Goal: Task Accomplishment & Management: Use online tool/utility

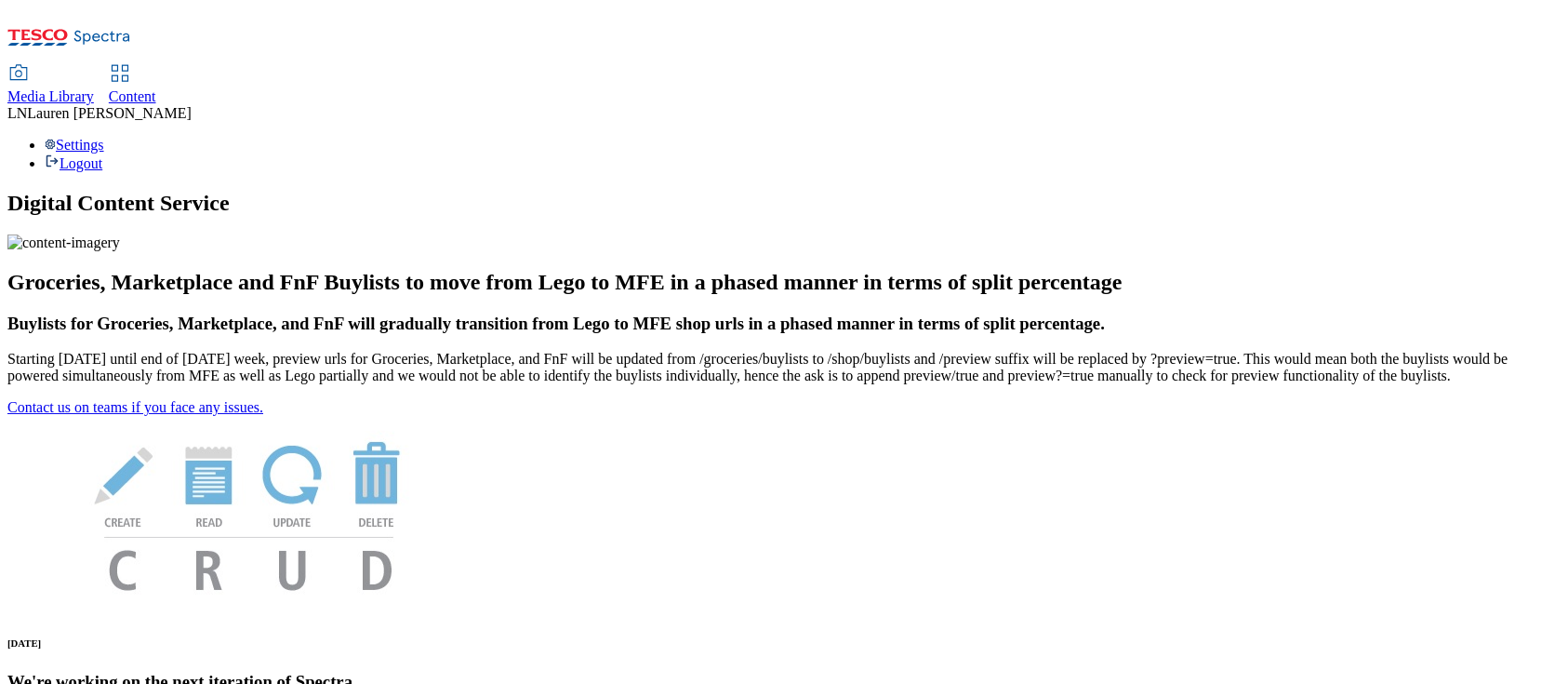
click at [156, 88] on span "Content" at bounding box center [133, 96] width 48 height 16
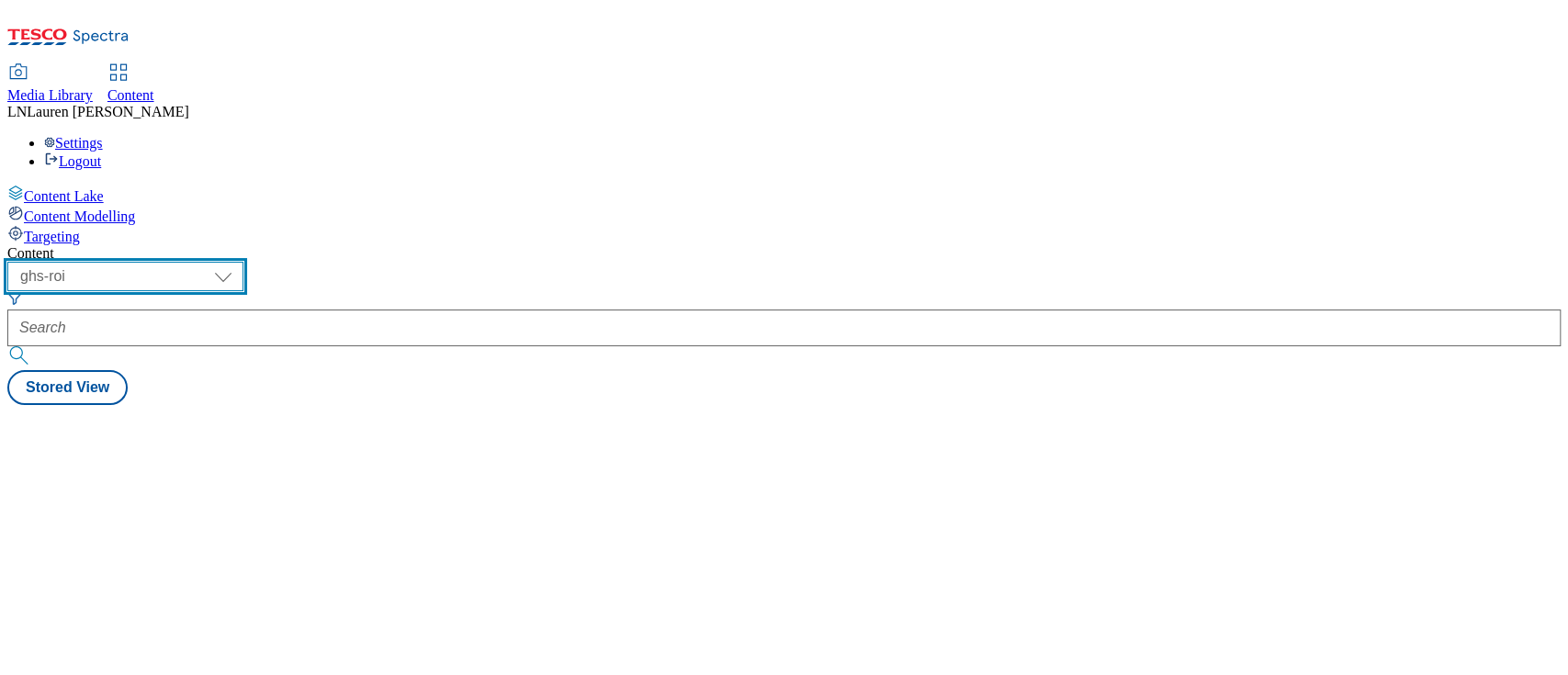
click at [244, 262] on select "ghs-roi ghs-[GEOGRAPHIC_DATA]" at bounding box center [126, 276] width 236 height 29
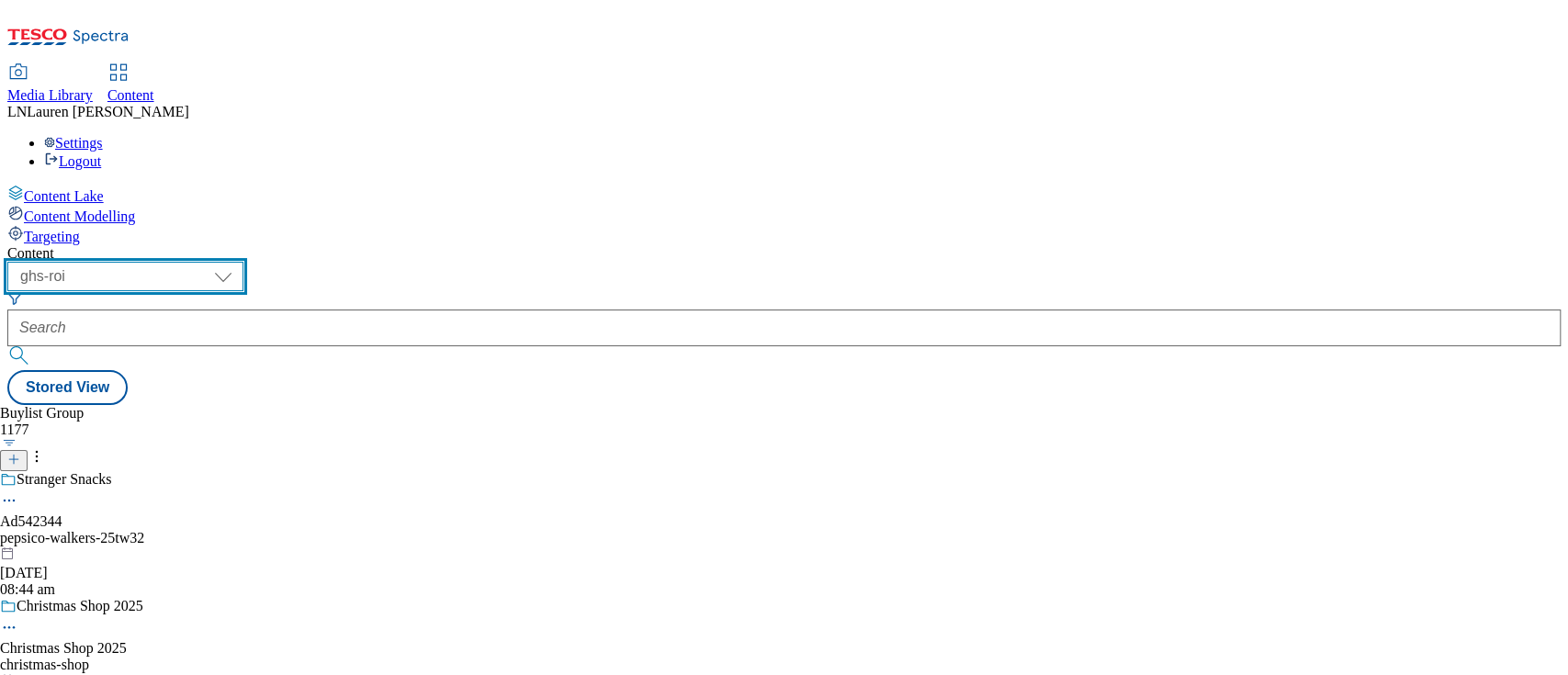
select select "ghs-[GEOGRAPHIC_DATA]"
click at [239, 262] on select "ghs-roi ghs-[GEOGRAPHIC_DATA]" at bounding box center [126, 276] width 236 height 29
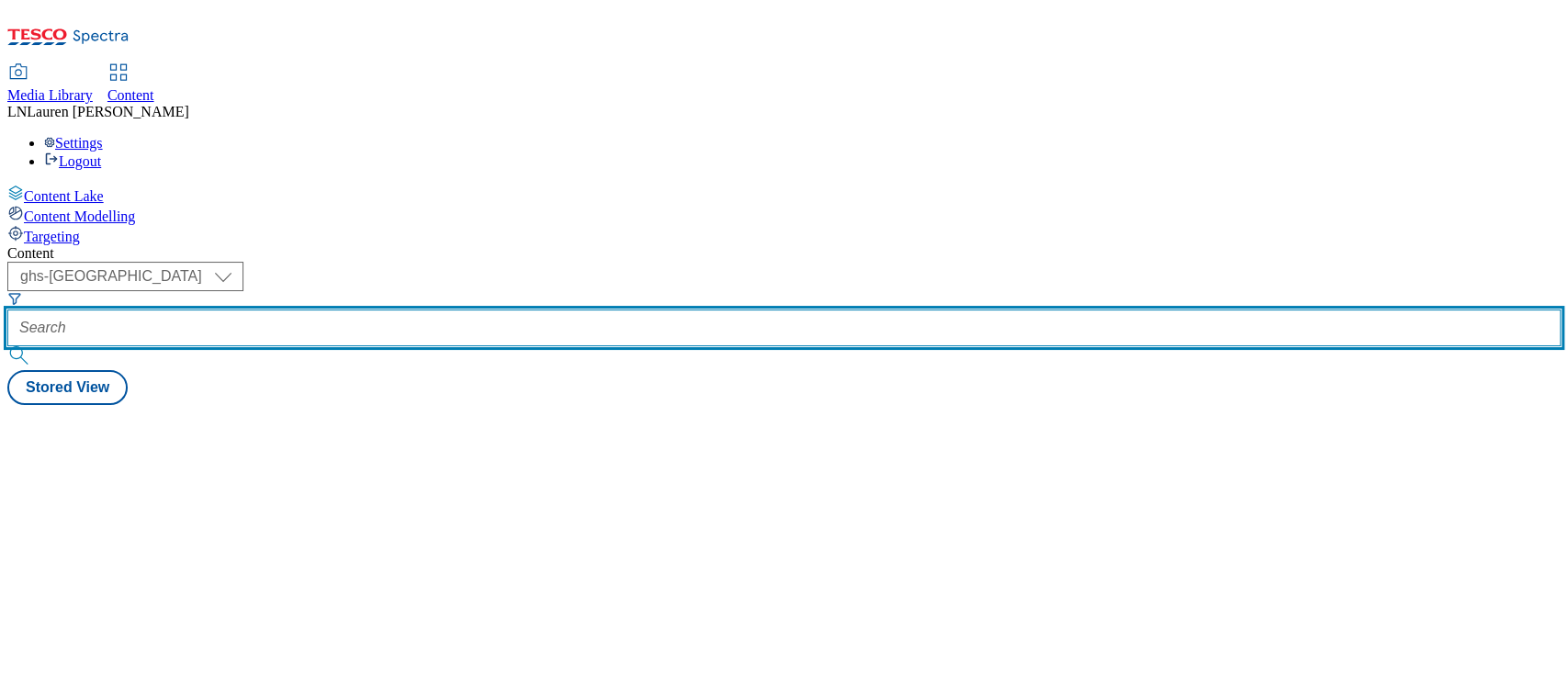
click at [405, 310] on input "text" at bounding box center [784, 328] width 1553 height 37
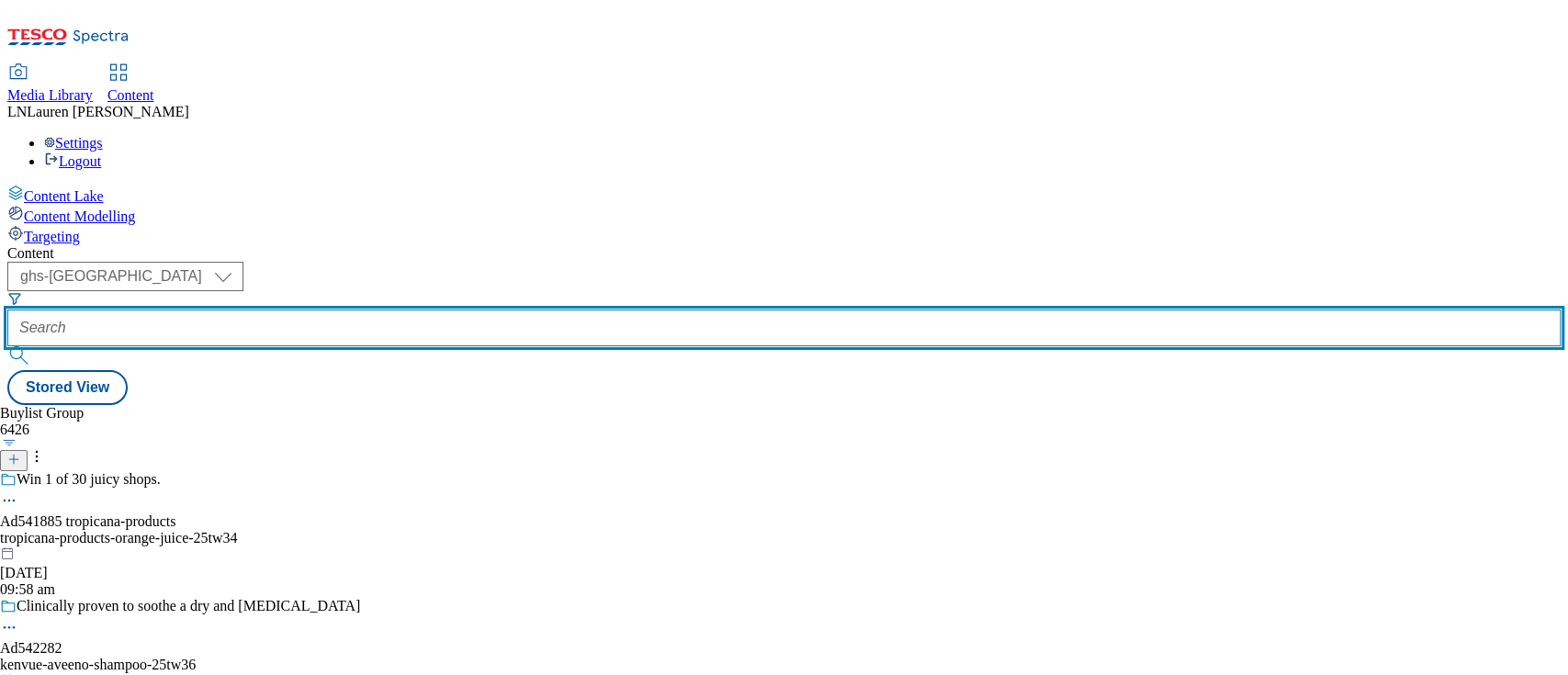
paste input "541677"
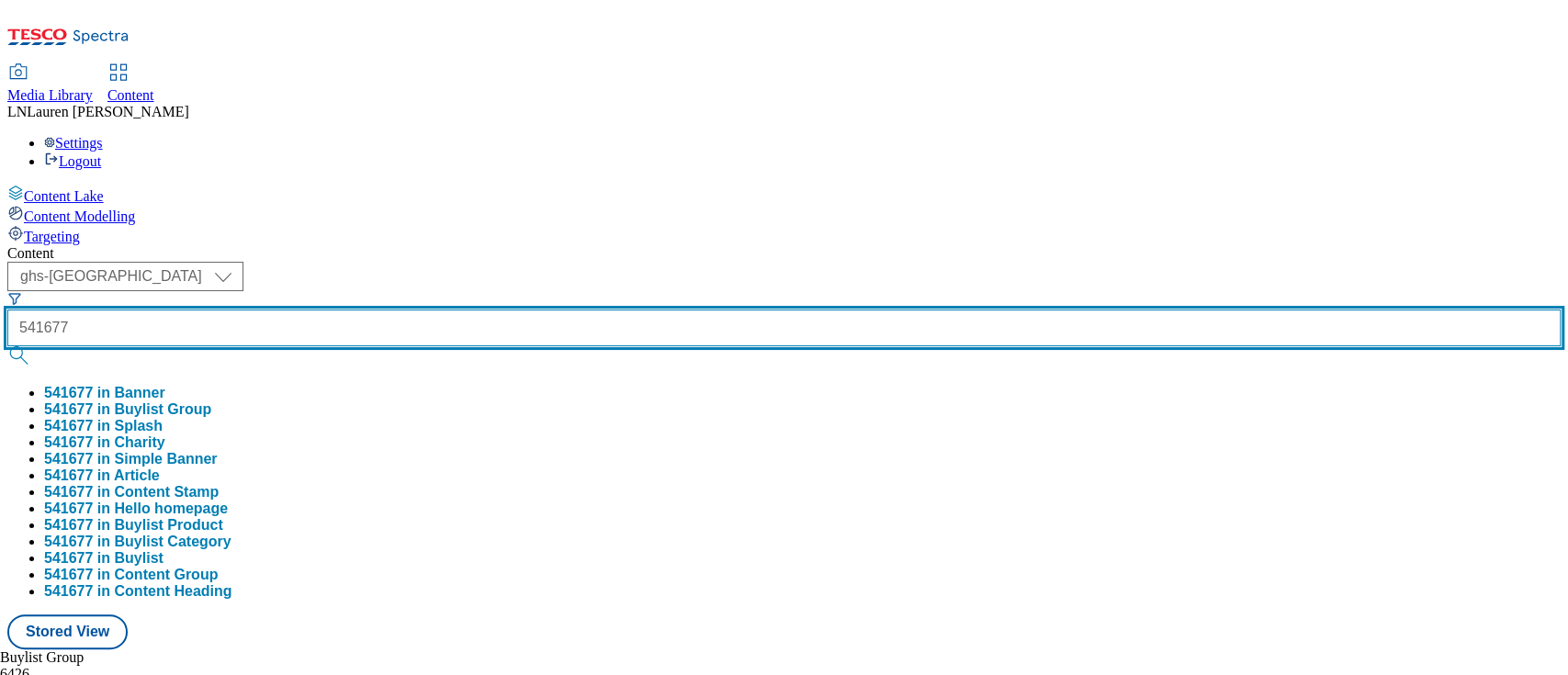
type input "541677"
click at [8, 346] on button "submit" at bounding box center [20, 355] width 25 height 18
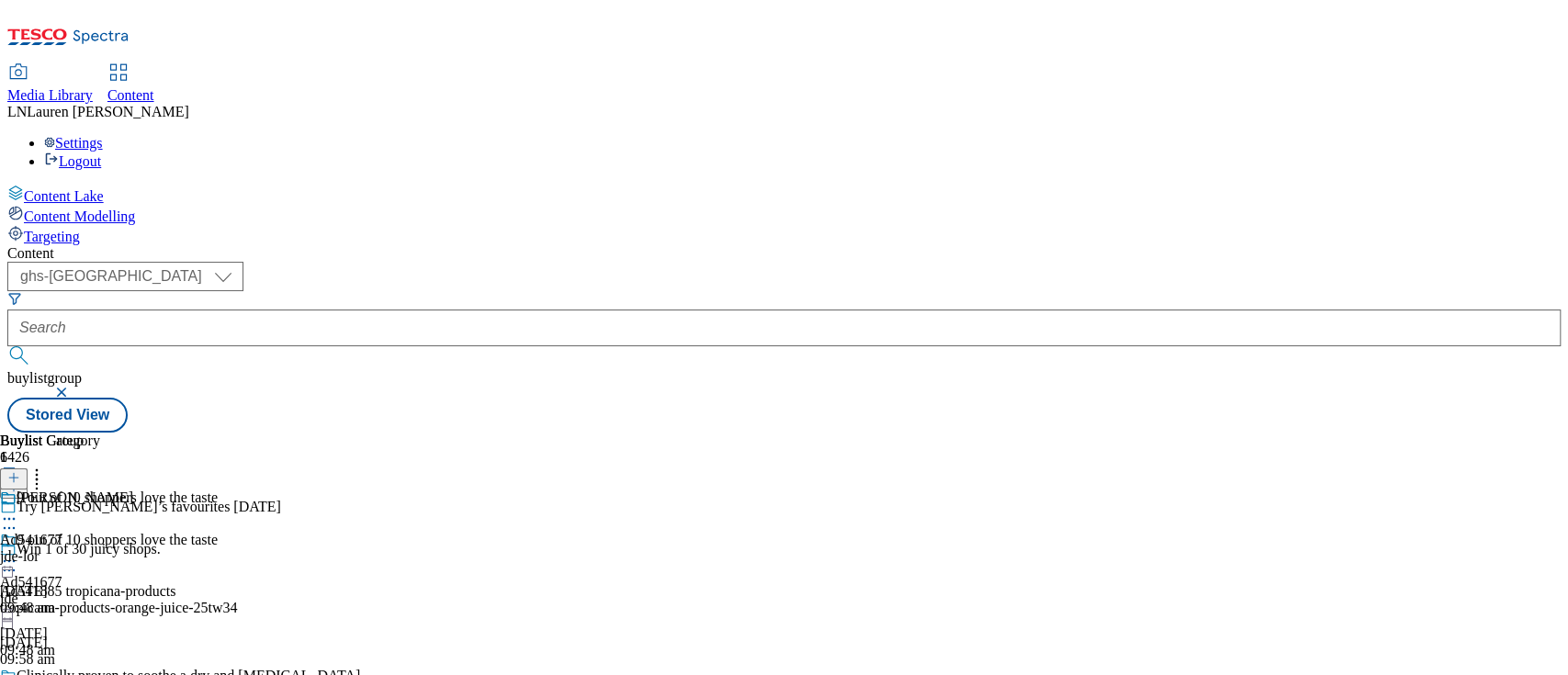
click at [133, 548] on div "jde-lor" at bounding box center [66, 557] width 133 height 17
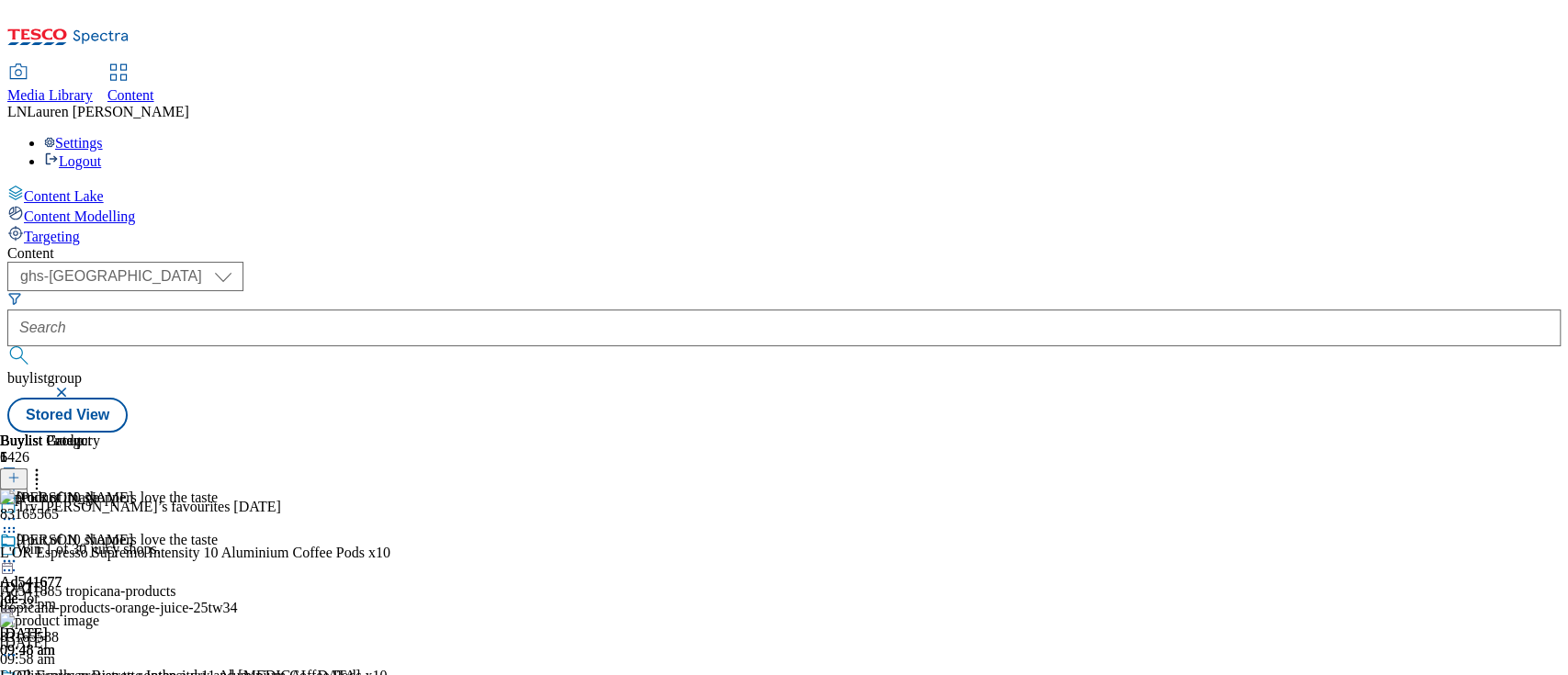
scroll to position [0, 62]
click at [46, 465] on icon at bounding box center [36, 474] width 18 height 18
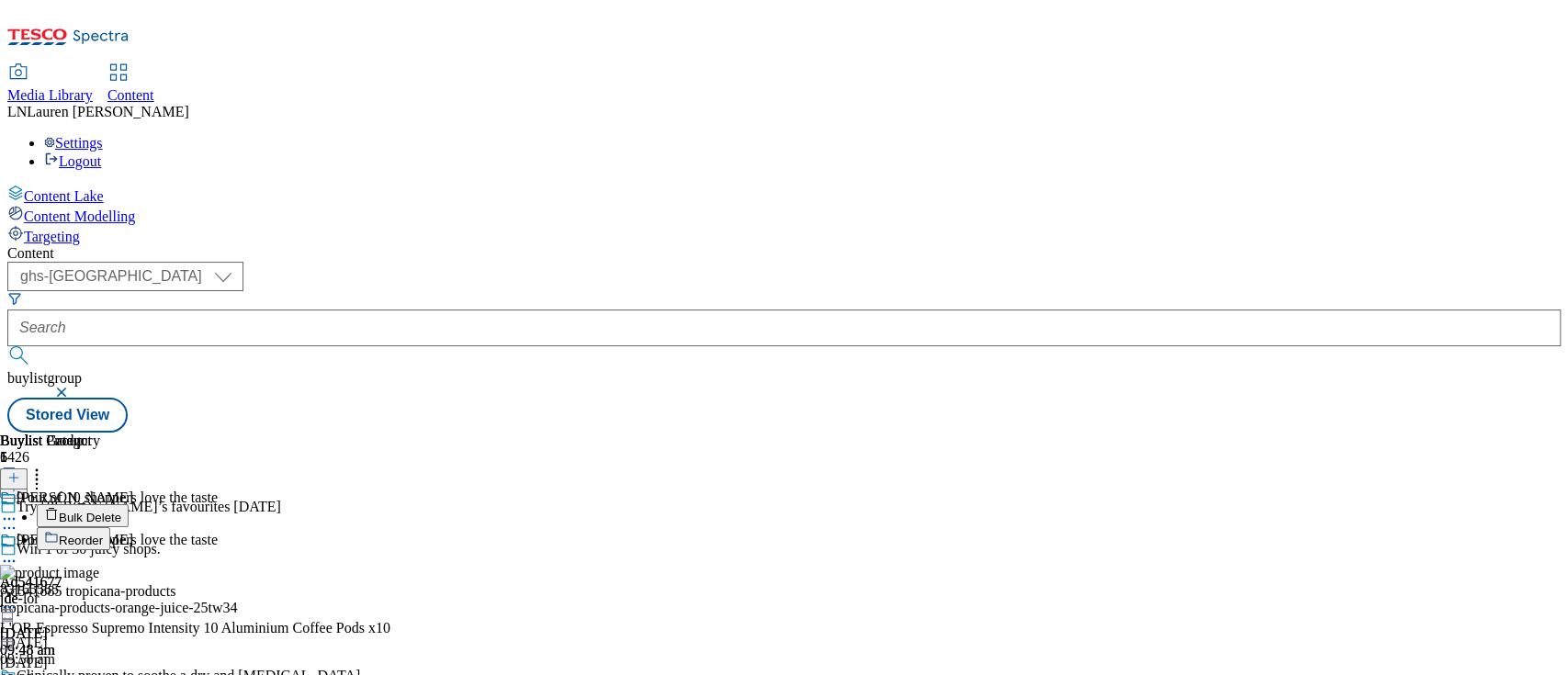
click at [110, 527] on button "Reorder" at bounding box center [74, 538] width 74 height 23
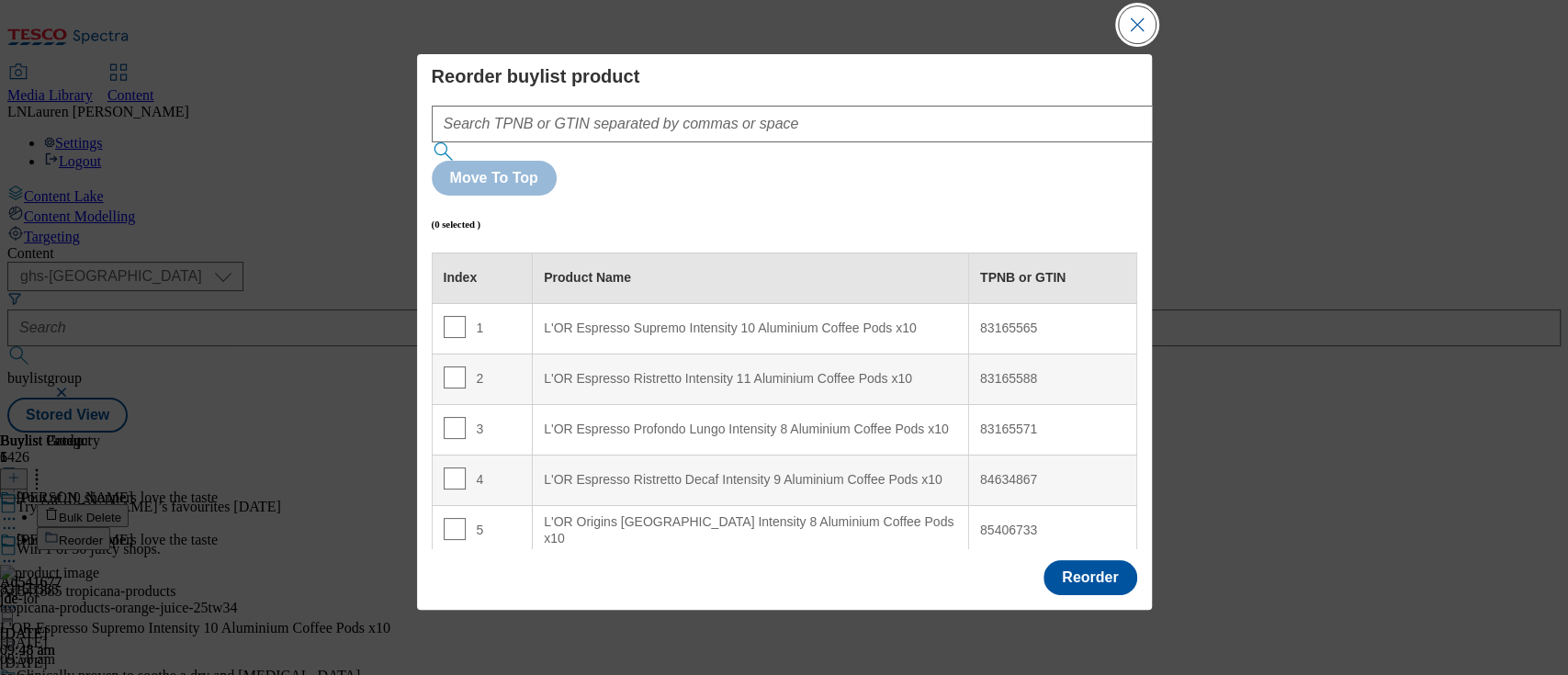
click at [1146, 8] on button "Close Modal" at bounding box center [1137, 25] width 37 height 37
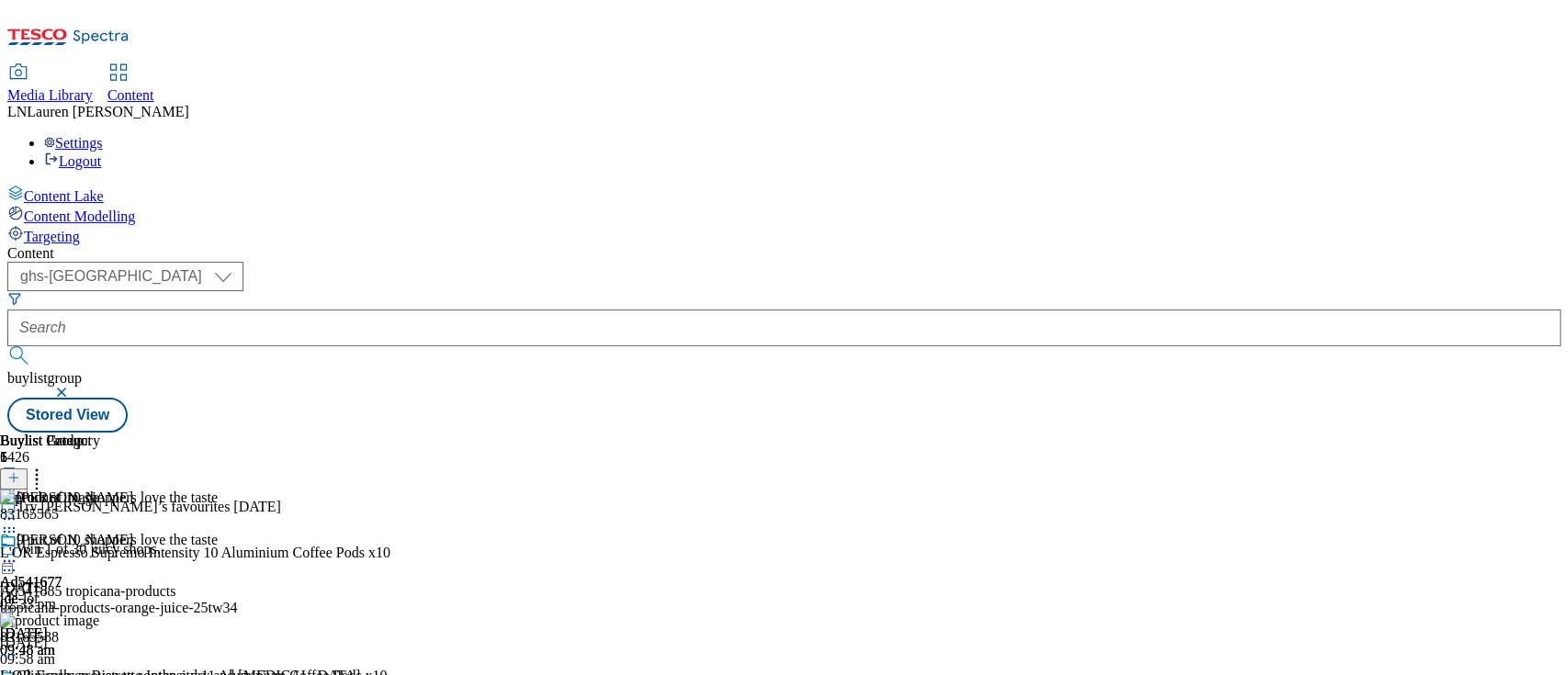
scroll to position [366, 0]
click at [18, 552] on icon at bounding box center [8, 561] width 18 height 18
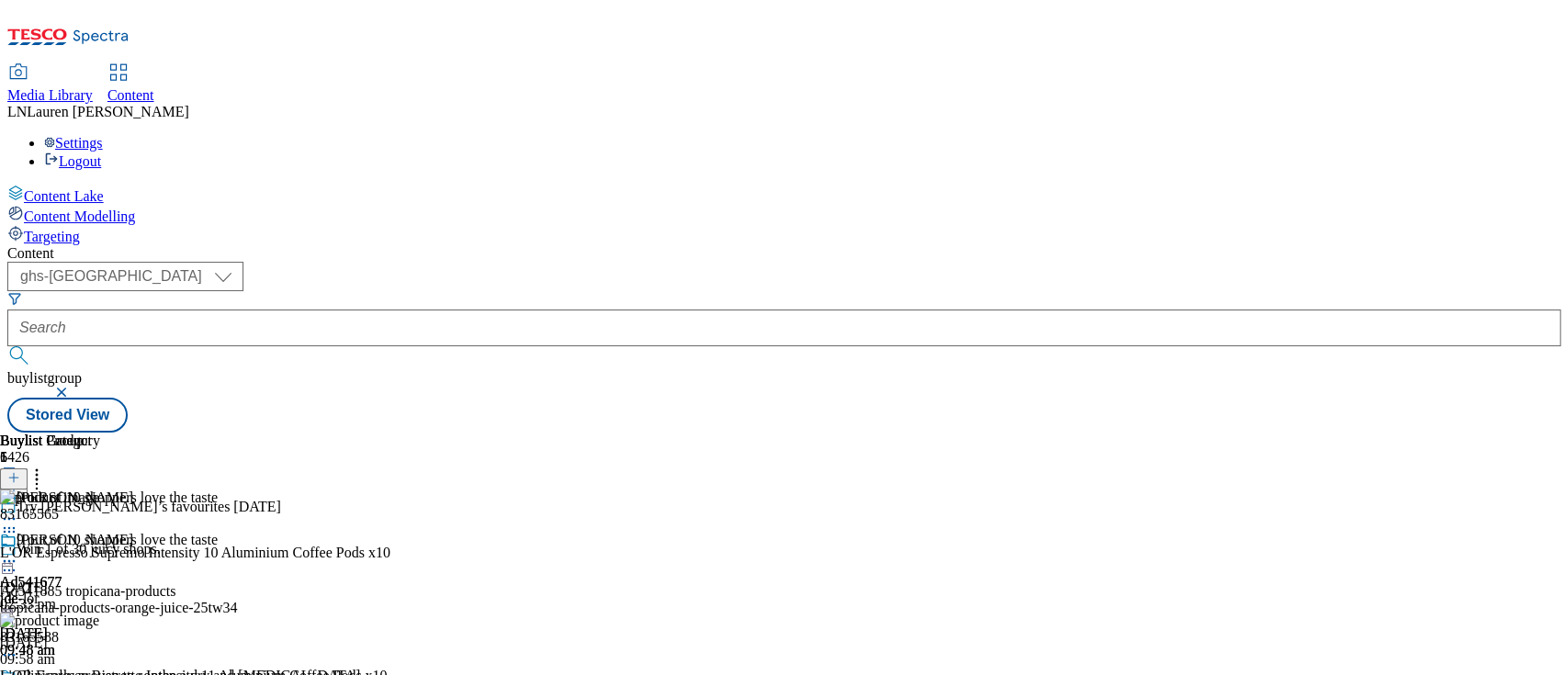
click at [18, 646] on icon at bounding box center [8, 654] width 18 height 18
click at [46, 465] on icon at bounding box center [36, 474] width 18 height 18
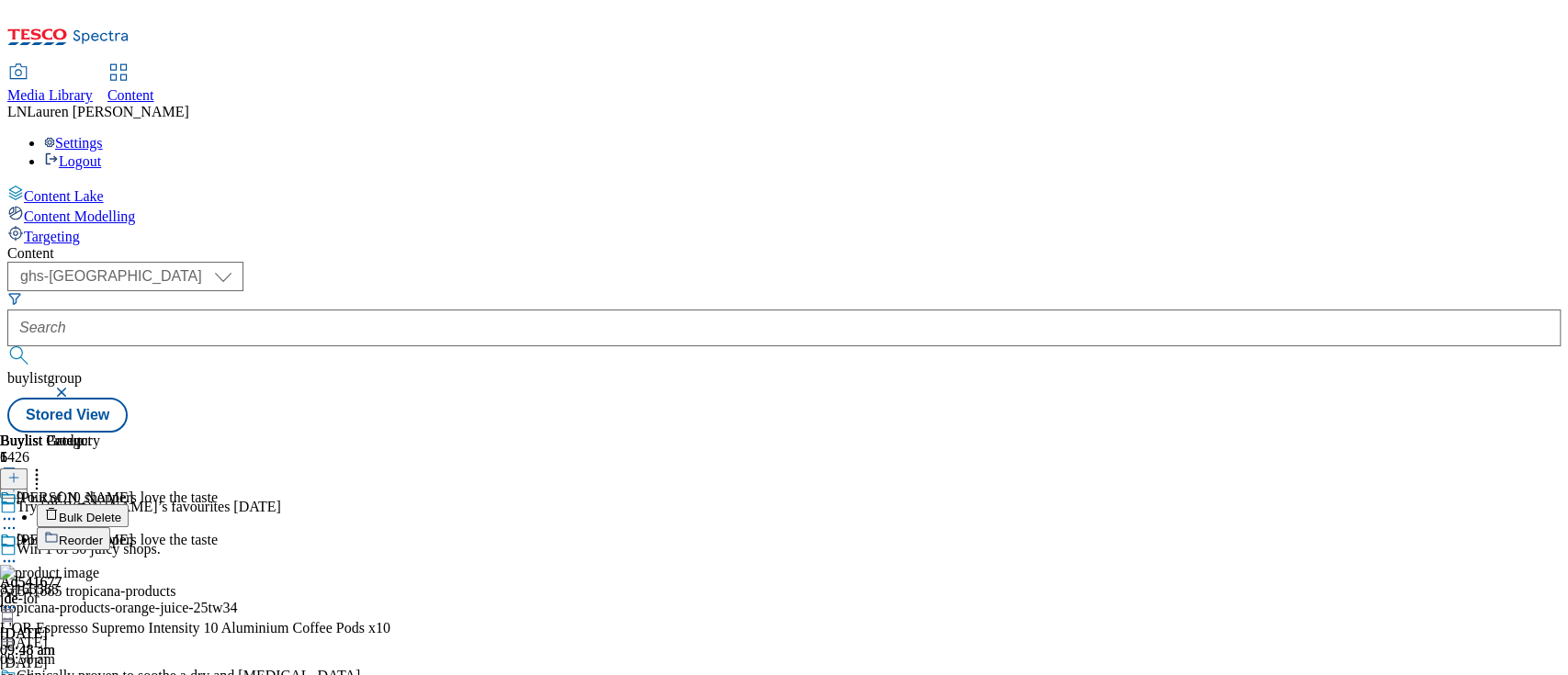
click at [110, 527] on button "Reorder" at bounding box center [74, 538] width 74 height 23
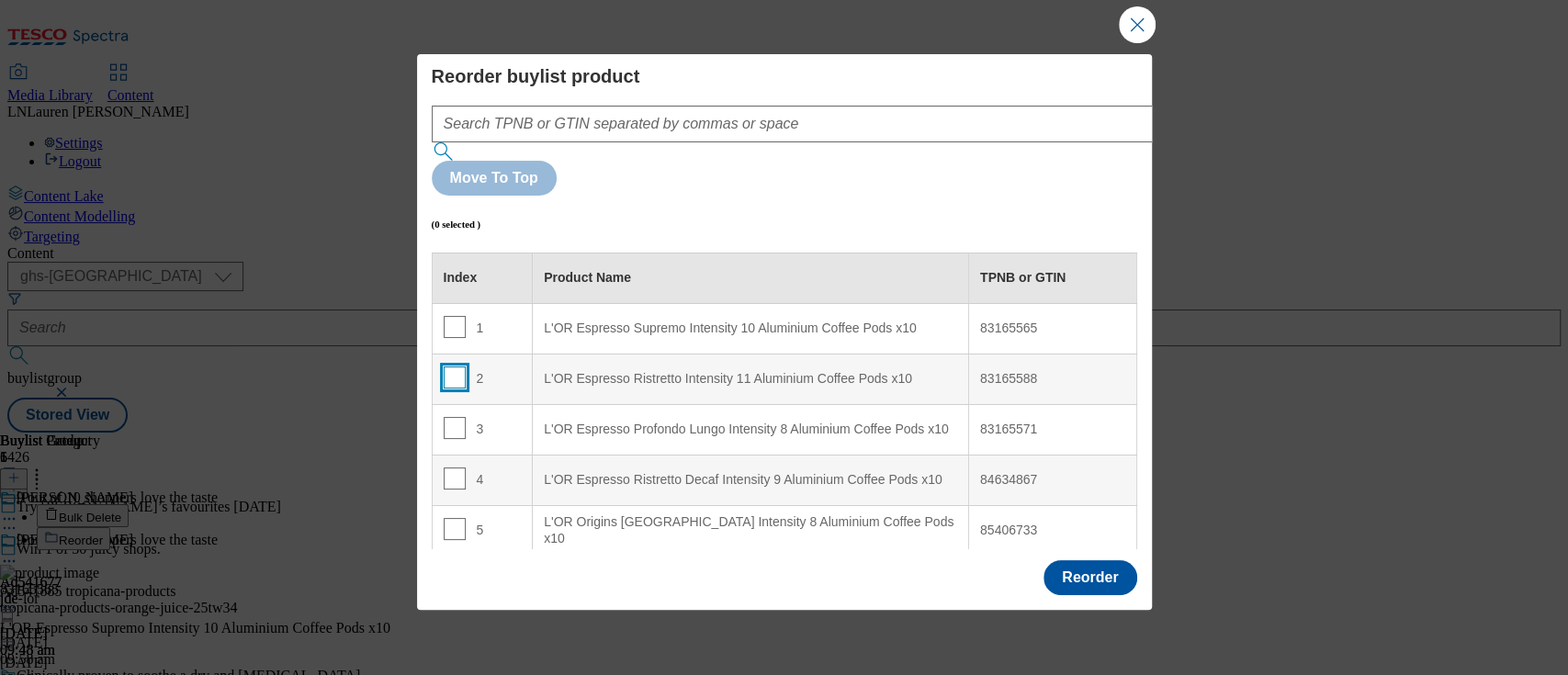
click at [449, 366] on input "Modal" at bounding box center [454, 377] width 22 height 22
checkbox input "true"
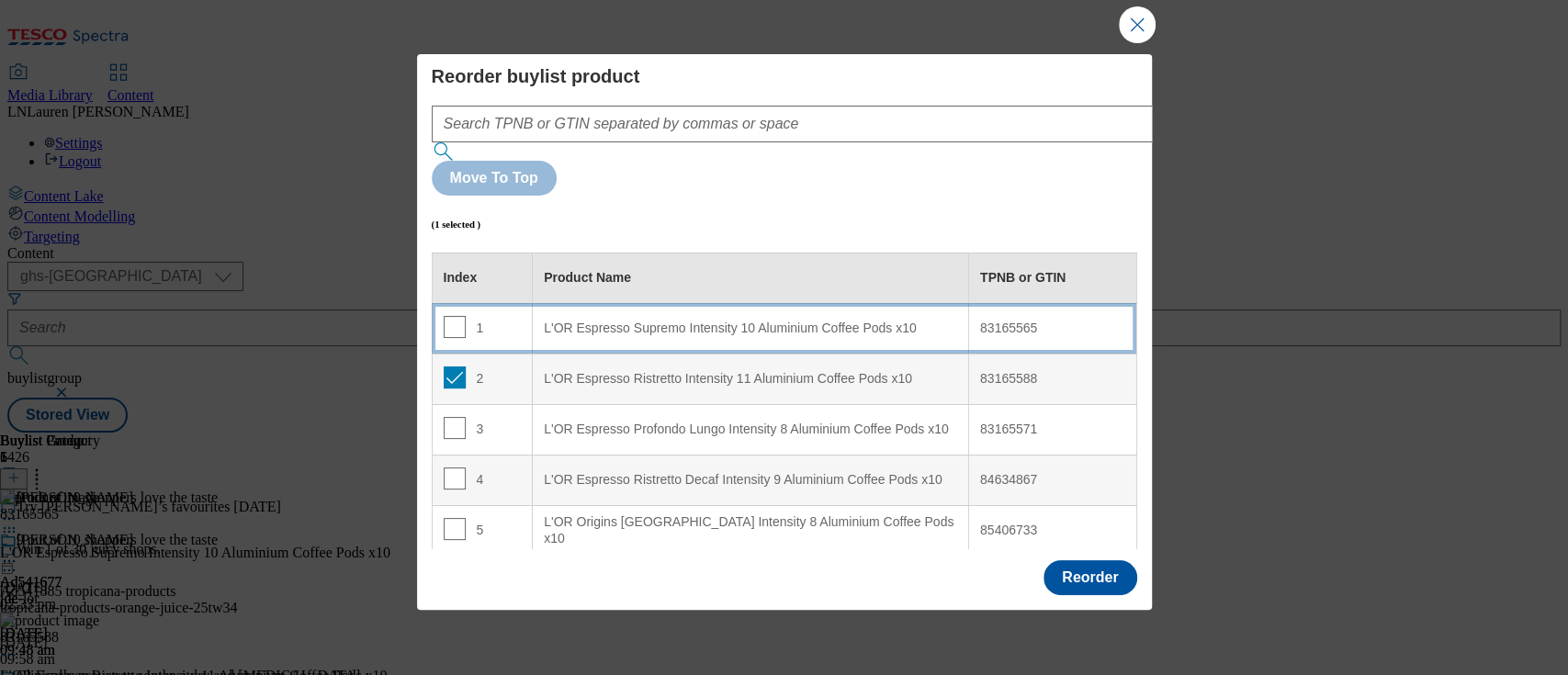
click at [599, 321] on div "L'OR Espresso Supremo Intensity 10 Aluminium Coffee Pods x10" at bounding box center [750, 329] width 413 height 17
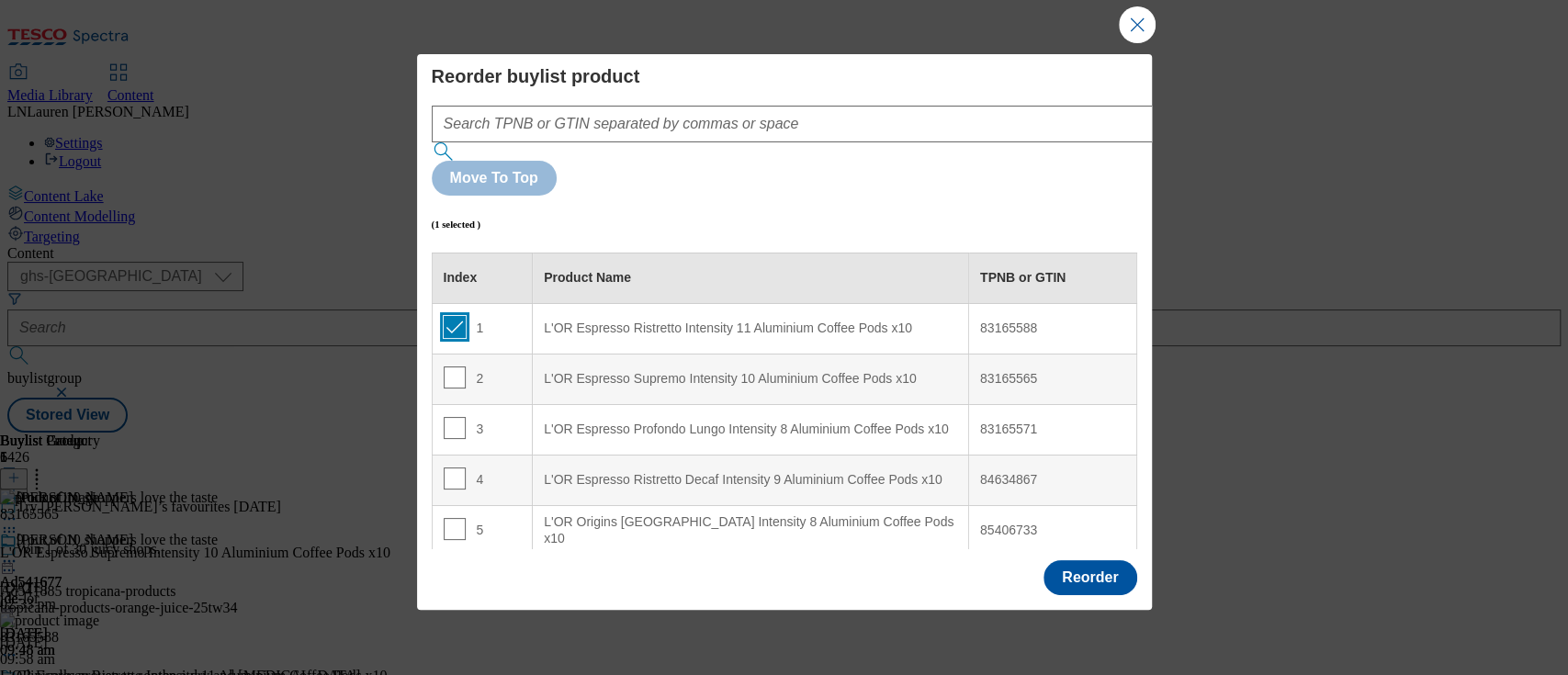
click at [451, 316] on input "Modal" at bounding box center [454, 327] width 22 height 22
checkbox input "false"
click at [451, 467] on input "Modal" at bounding box center [454, 478] width 22 height 22
checkbox input "true"
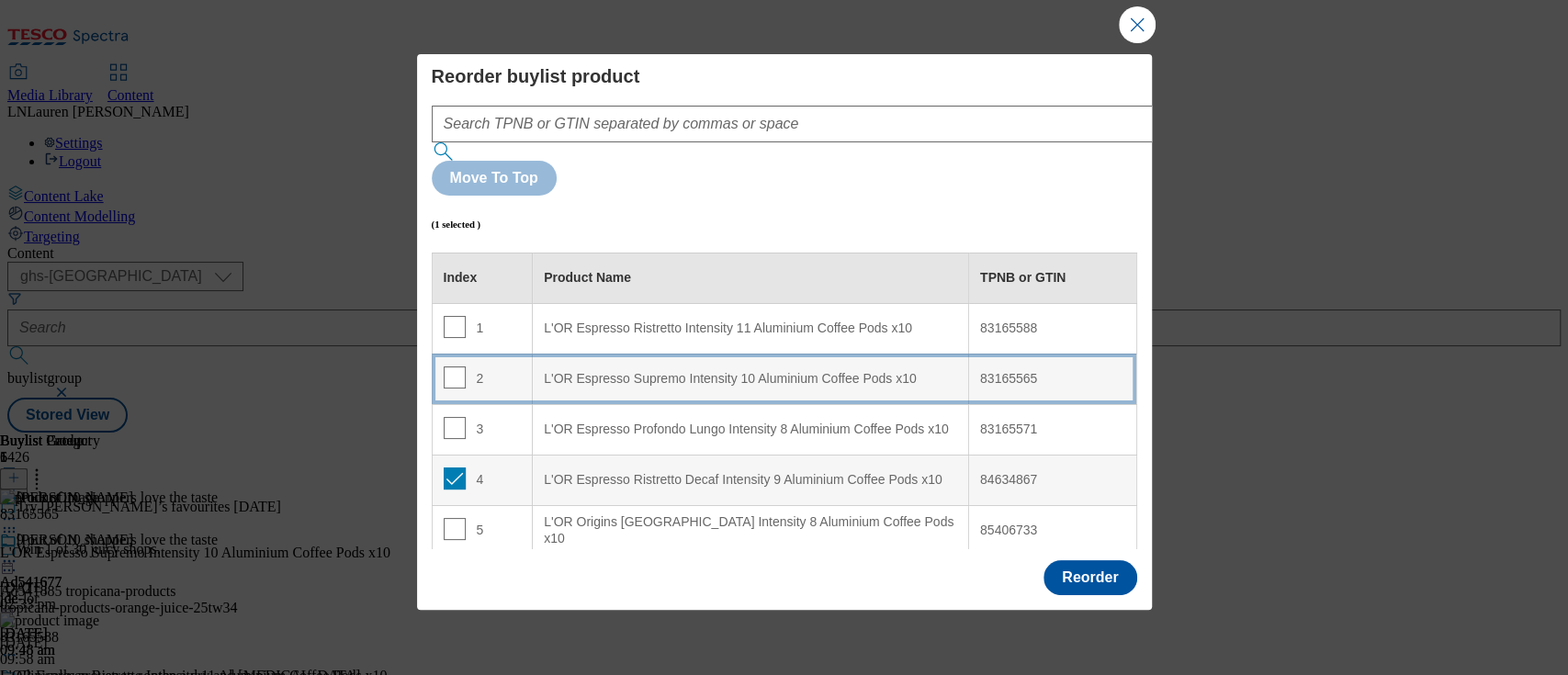
click at [594, 354] on x10 "L'OR Espresso Supremo Intensity 10 Aluminium Coffee Pods x10" at bounding box center [750, 380] width 436 height 51
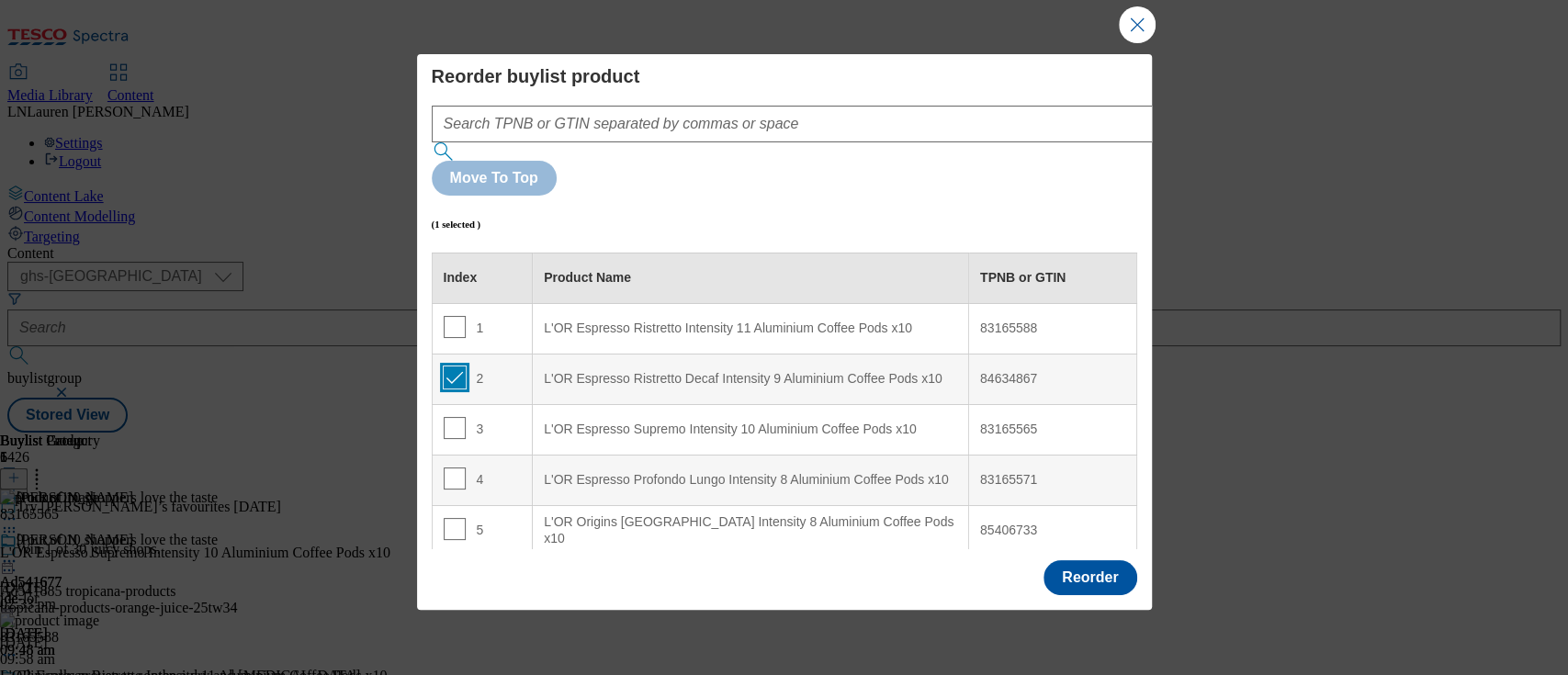
click at [450, 366] on input "Modal" at bounding box center [454, 377] width 22 height 22
checkbox input "false"
click at [1078, 567] on button "Reorder" at bounding box center [1089, 577] width 93 height 35
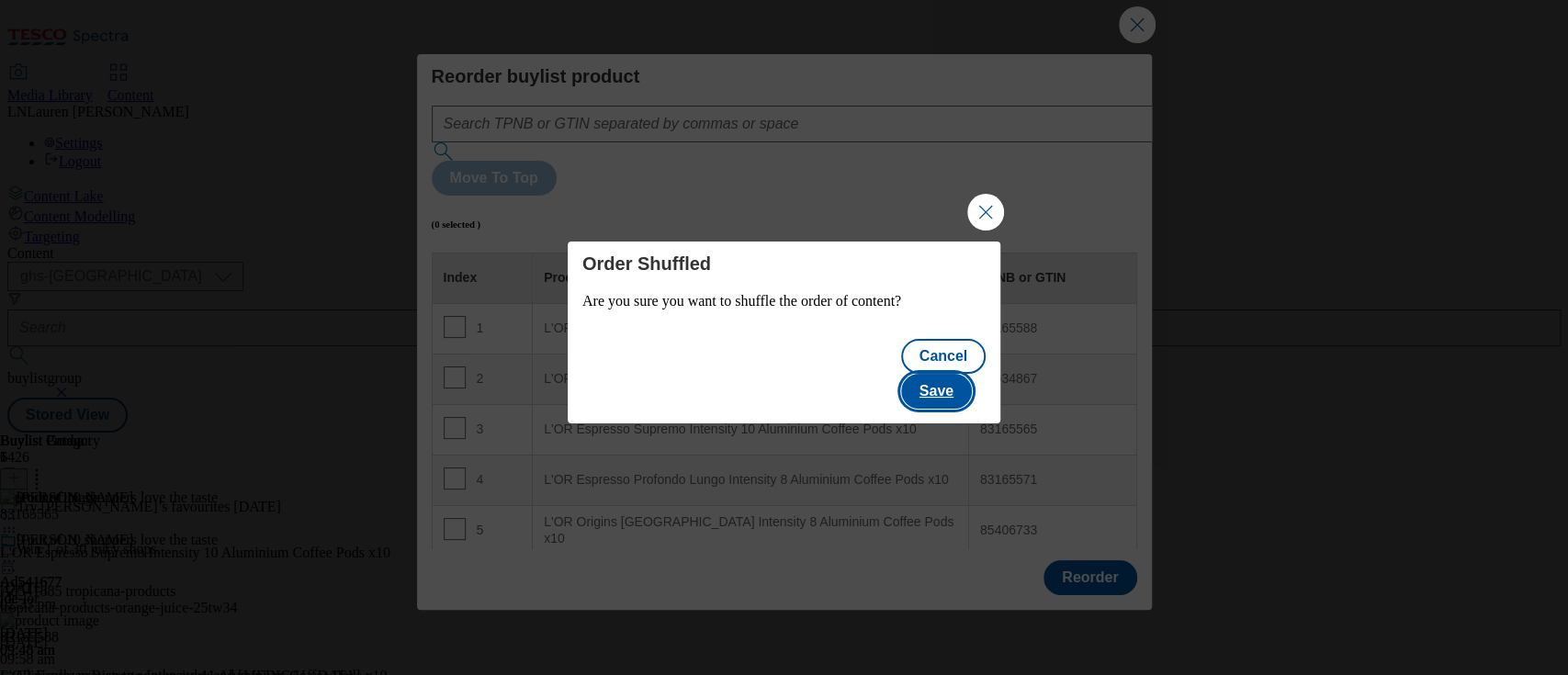
click at [955, 378] on button "Save" at bounding box center [936, 391] width 71 height 35
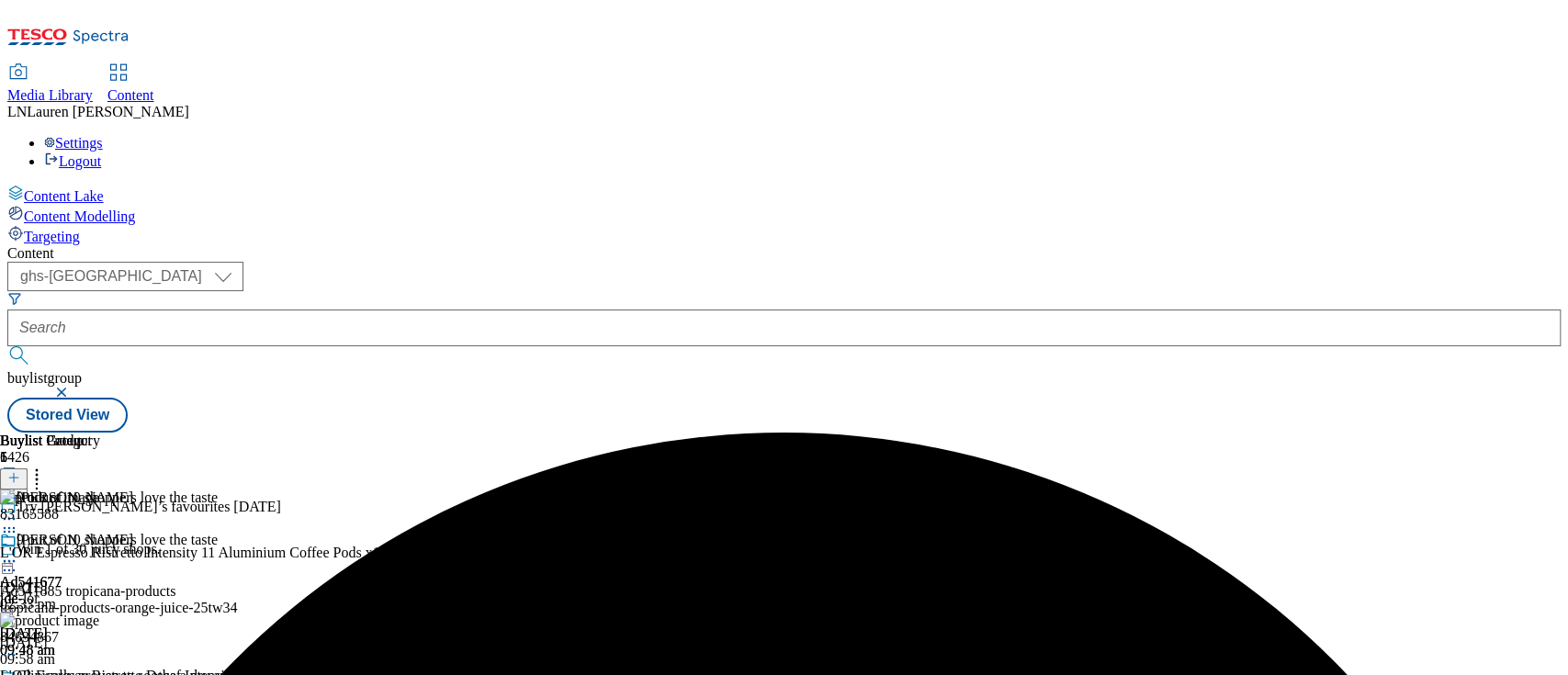
click at [18, 552] on icon at bounding box center [8, 561] width 18 height 18
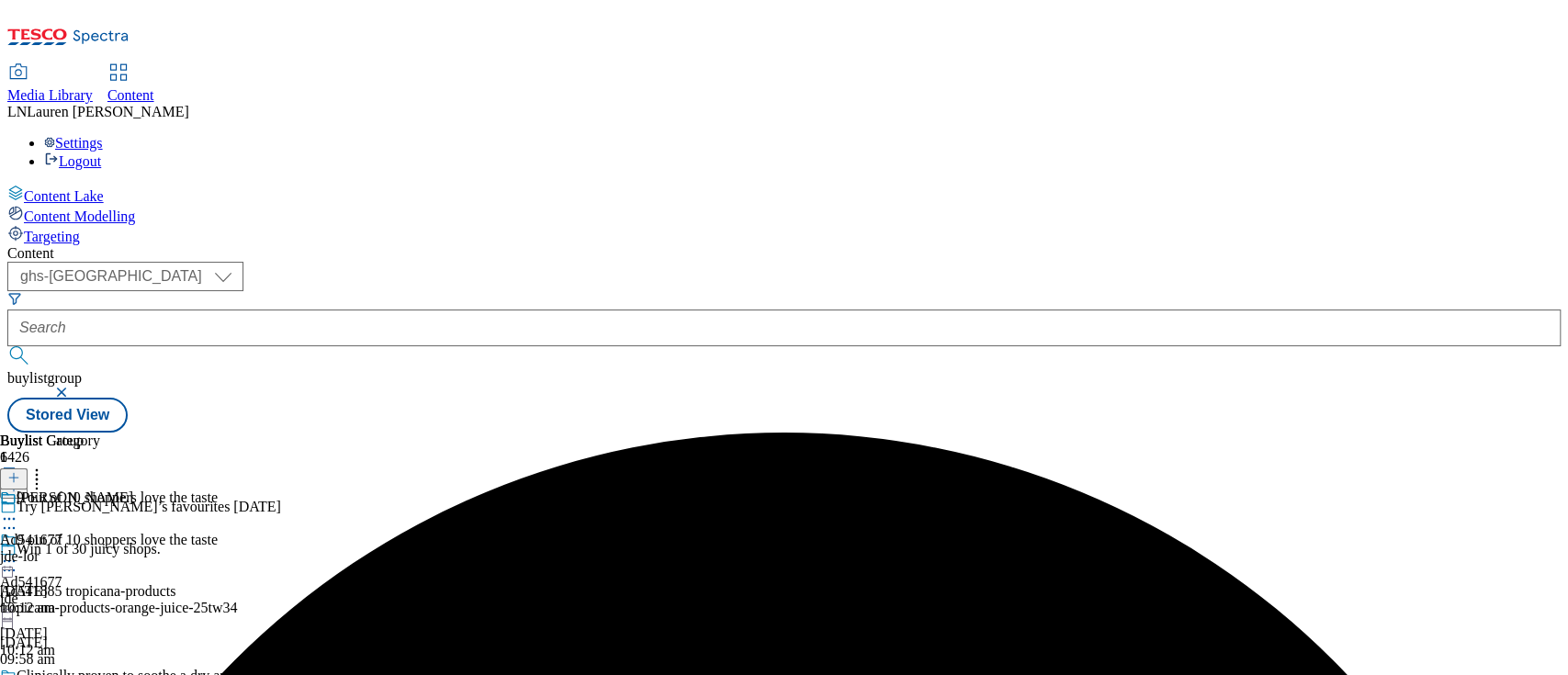
click at [18, 552] on icon at bounding box center [8, 561] width 18 height 18
click at [108, 673] on button "Preview" at bounding box center [72, 683] width 71 height 21
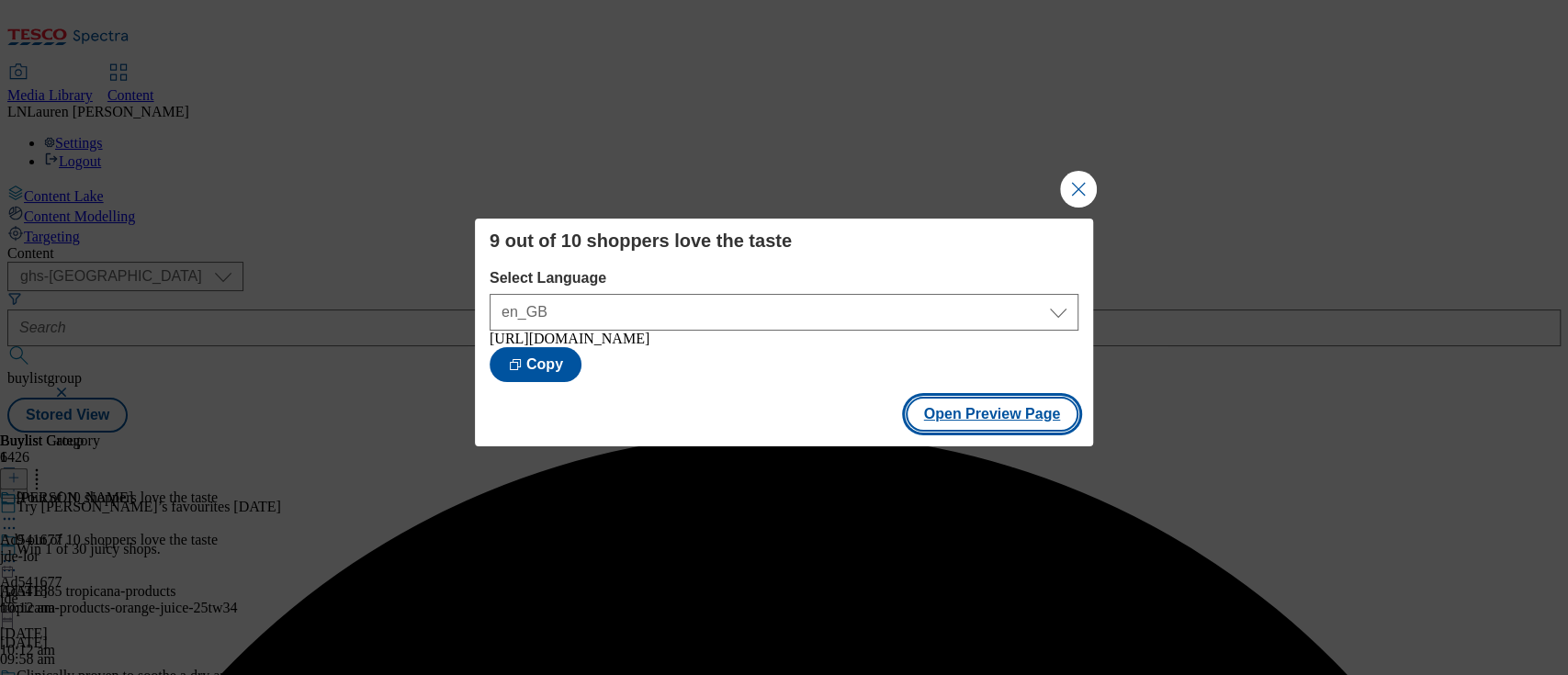
click at [980, 420] on button "Open Preview Page" at bounding box center [992, 413] width 174 height 35
click at [1069, 185] on button "Close Modal" at bounding box center [1078, 189] width 37 height 37
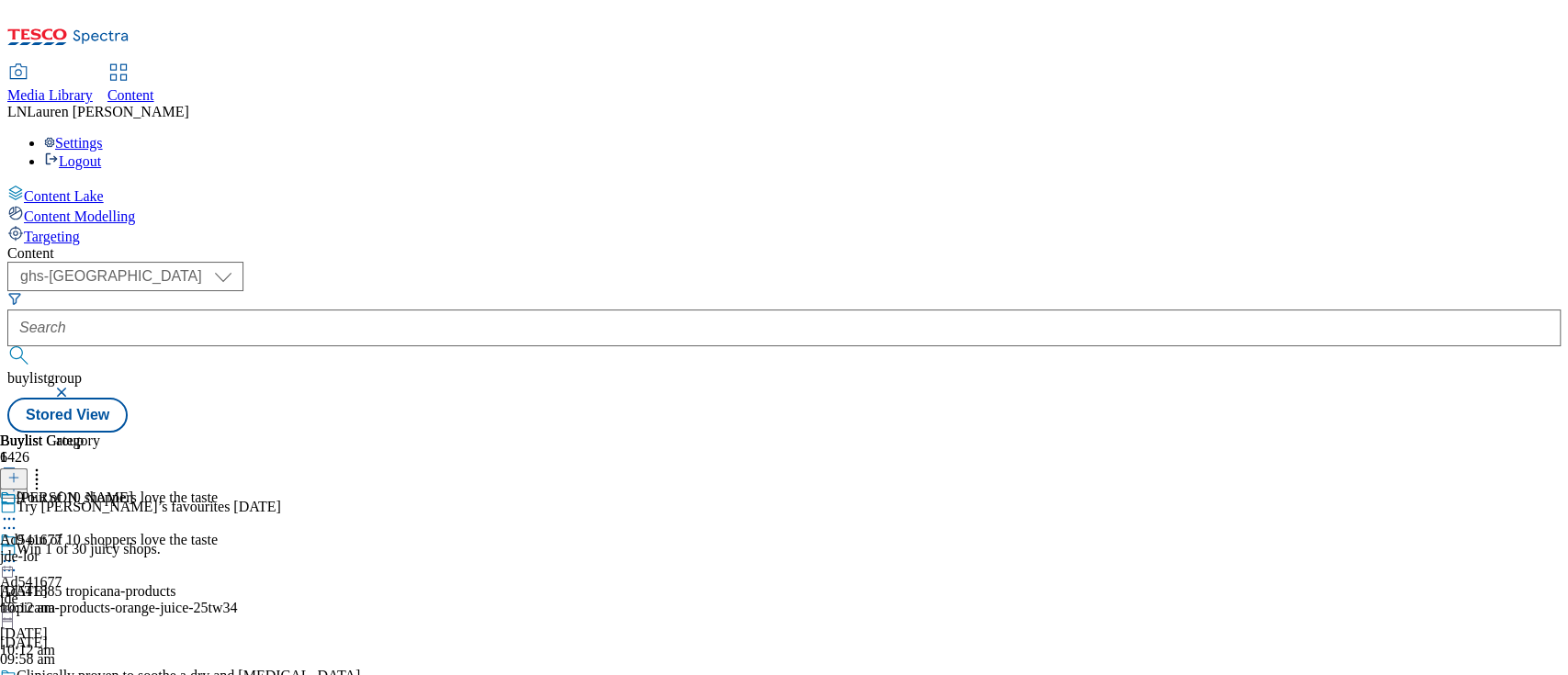
click at [18, 552] on icon at bounding box center [8, 561] width 18 height 18
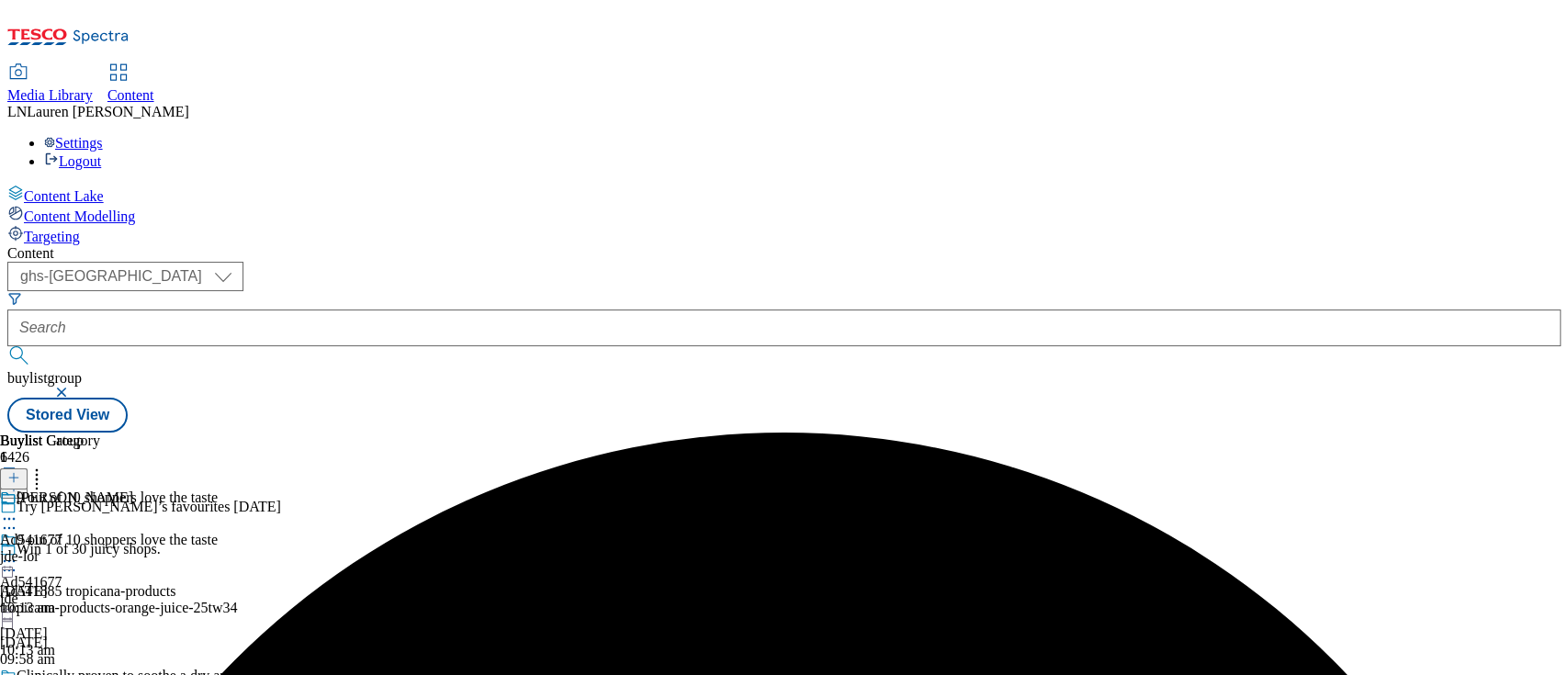
click at [832, 245] on div "Content" at bounding box center [784, 254] width 1553 height 17
